Goal: Transaction & Acquisition: Download file/media

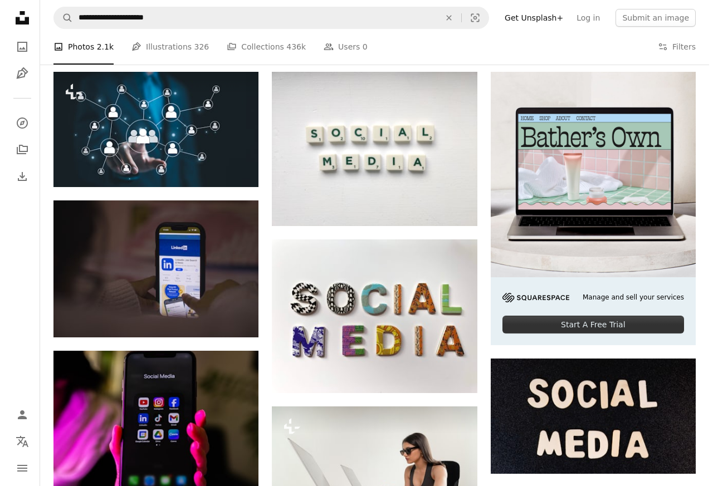
scroll to position [334, 0]
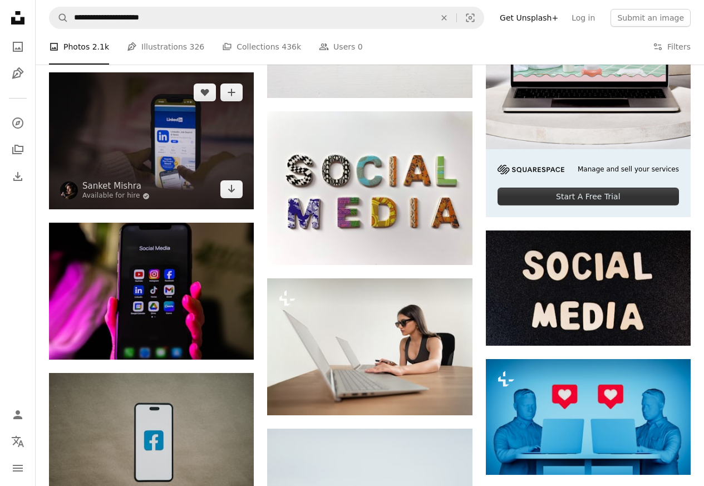
click at [134, 150] on img at bounding box center [151, 140] width 205 height 137
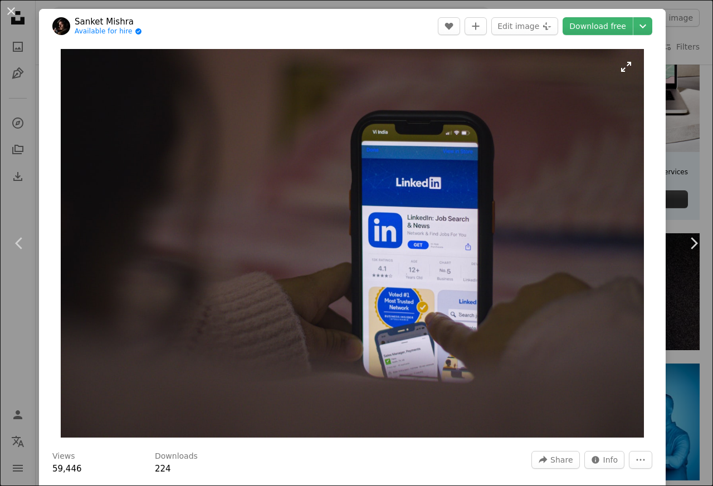
click at [123, 151] on img "Zoom in on this image" at bounding box center [352, 243] width 583 height 389
click at [592, 28] on link "Download free" at bounding box center [597, 26] width 70 height 18
